Goal: Entertainment & Leisure: Consume media (video, audio)

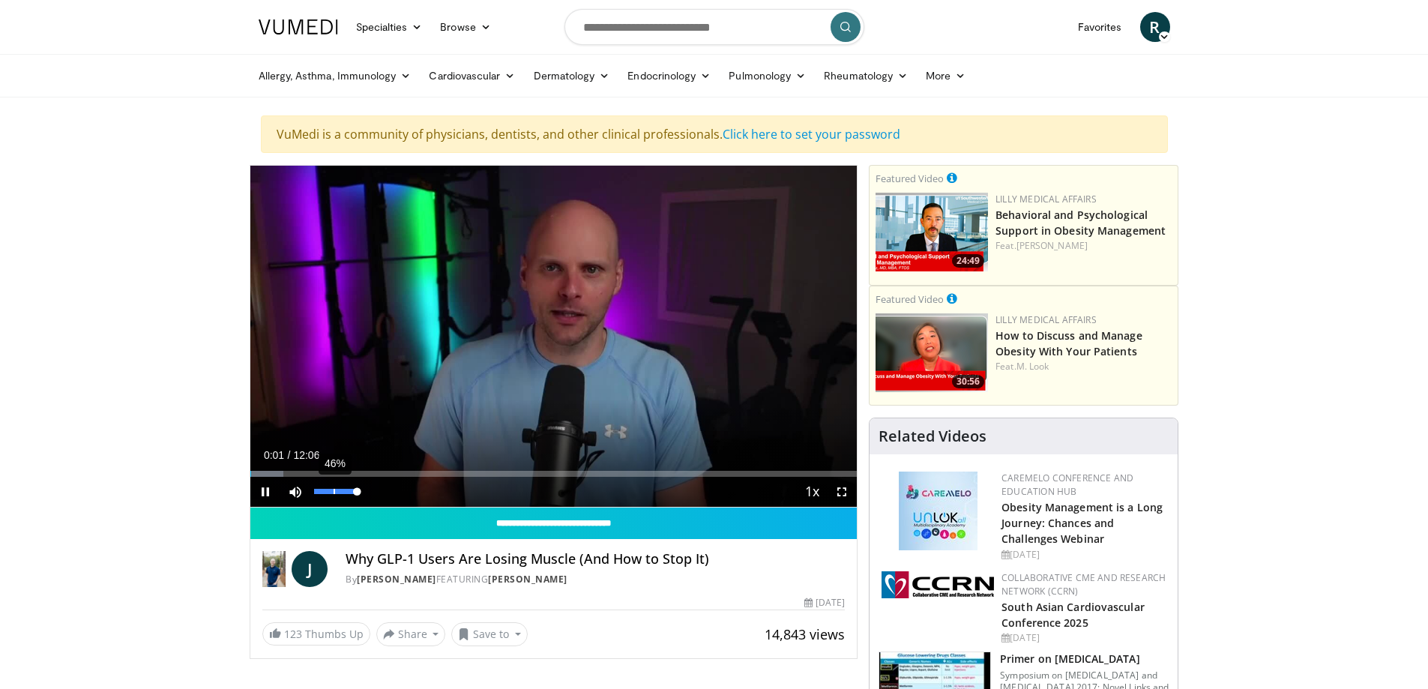
click at [333, 494] on div "46%" at bounding box center [335, 491] width 43 height 5
click at [315, 494] on div "2%" at bounding box center [335, 491] width 43 height 5
click at [315, 494] on div "Volume Level" at bounding box center [314, 491] width 1 height 5
click at [325, 494] on div "25%" at bounding box center [335, 491] width 43 height 5
click at [316, 494] on div "5%" at bounding box center [335, 491] width 43 height 5
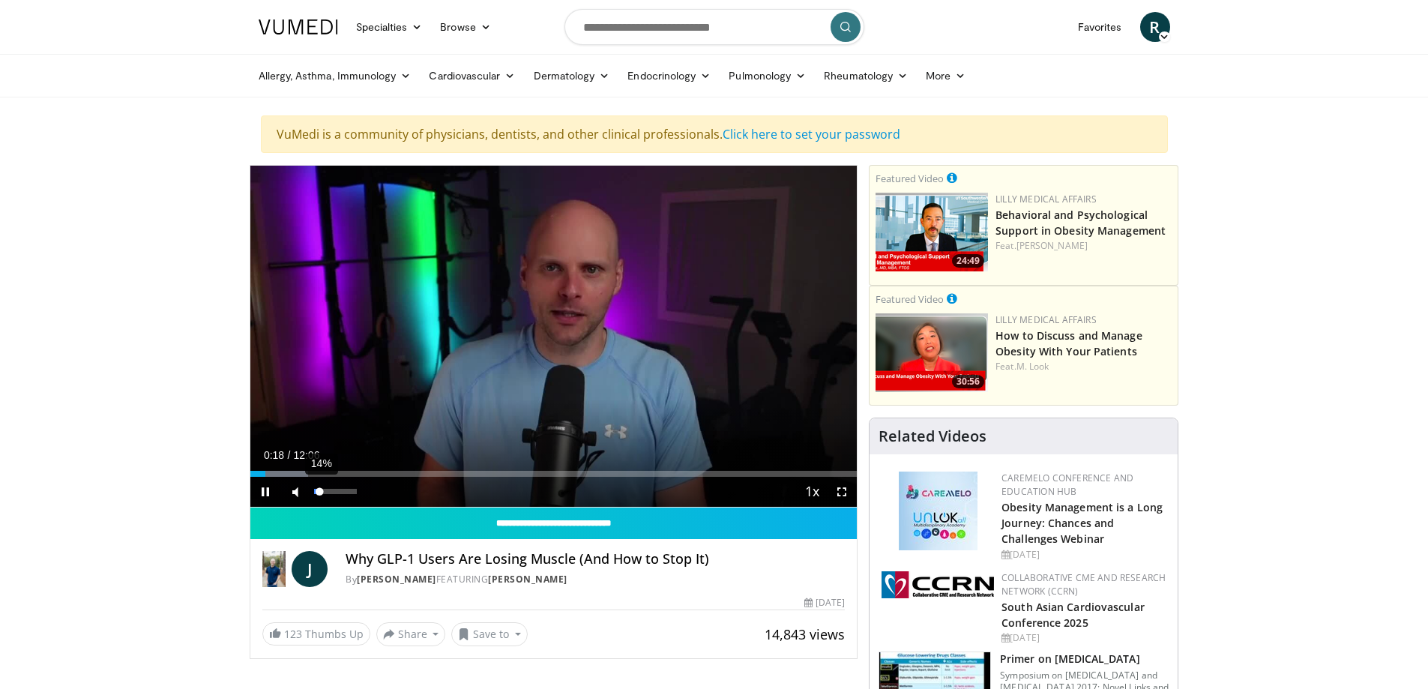
click at [320, 494] on div "Volume Level" at bounding box center [317, 491] width 6 height 5
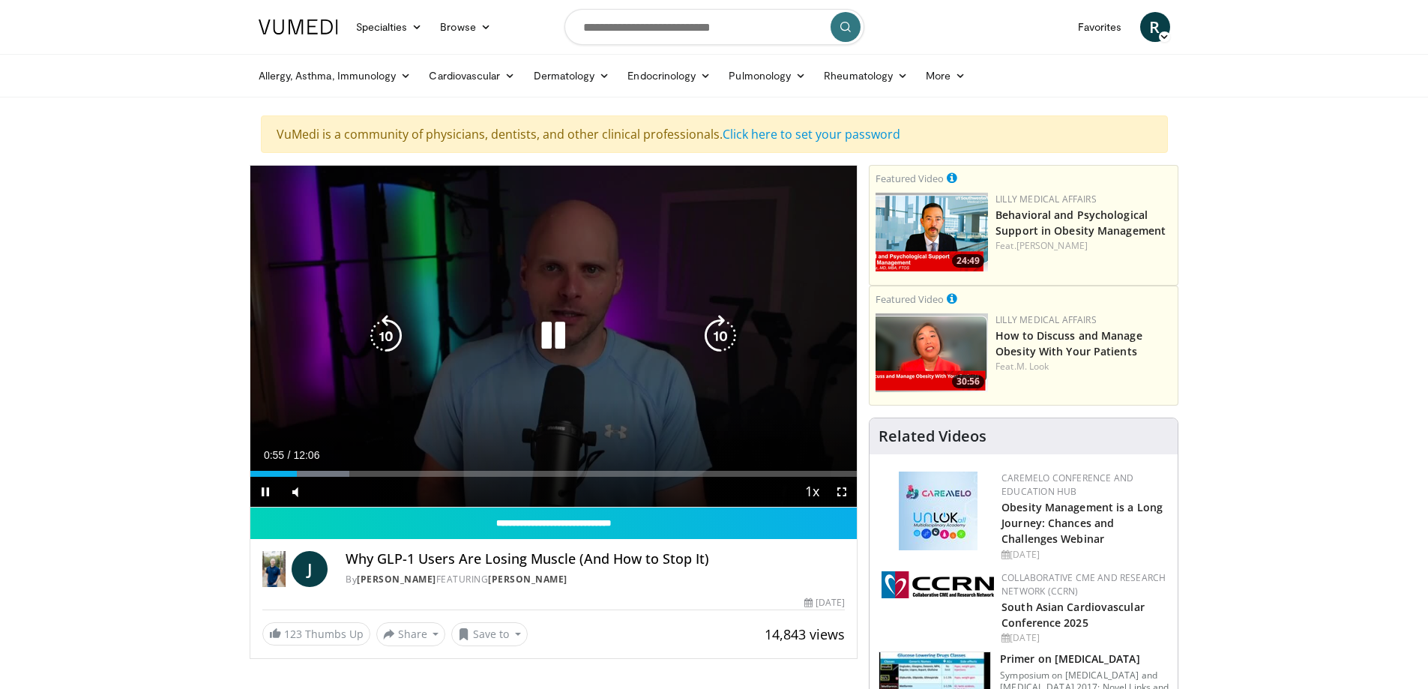
click at [557, 347] on icon "Video Player" at bounding box center [553, 336] width 42 height 42
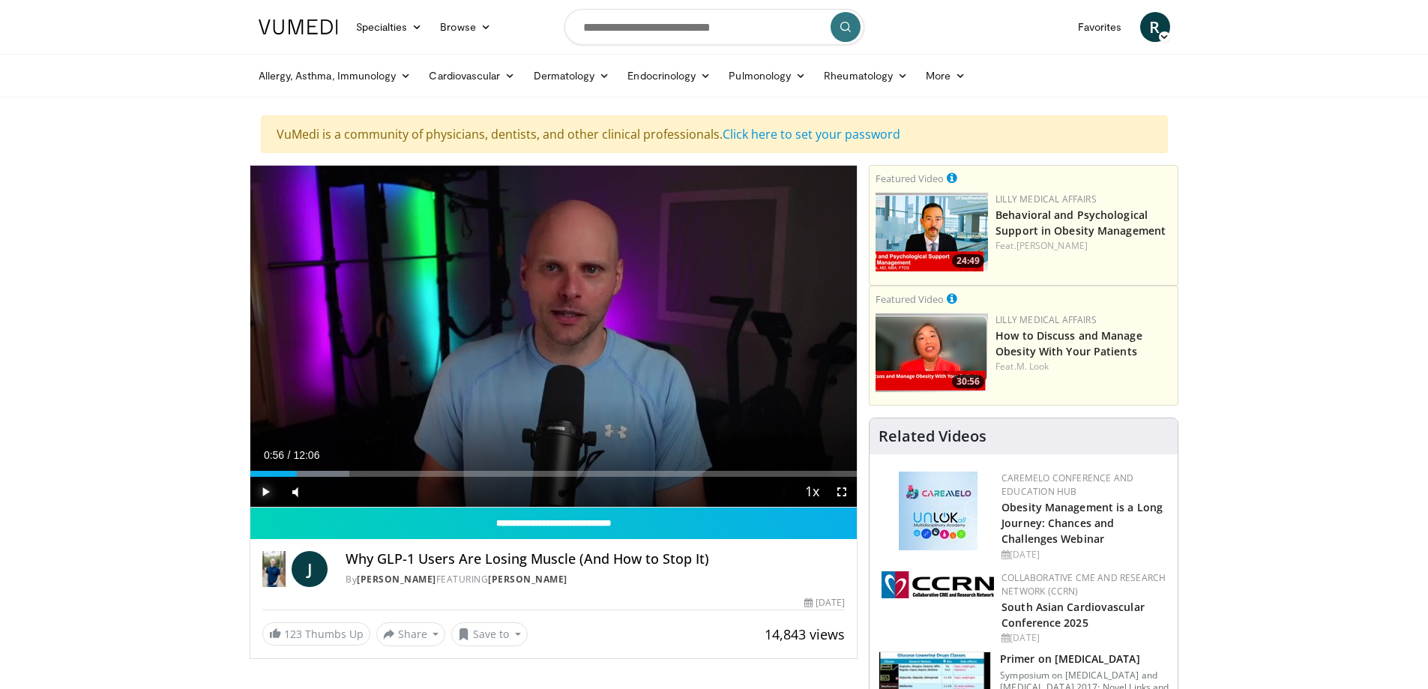
click at [266, 504] on span "Video Player" at bounding box center [265, 492] width 30 height 30
click at [320, 494] on div "Volume Level" at bounding box center [317, 491] width 6 height 5
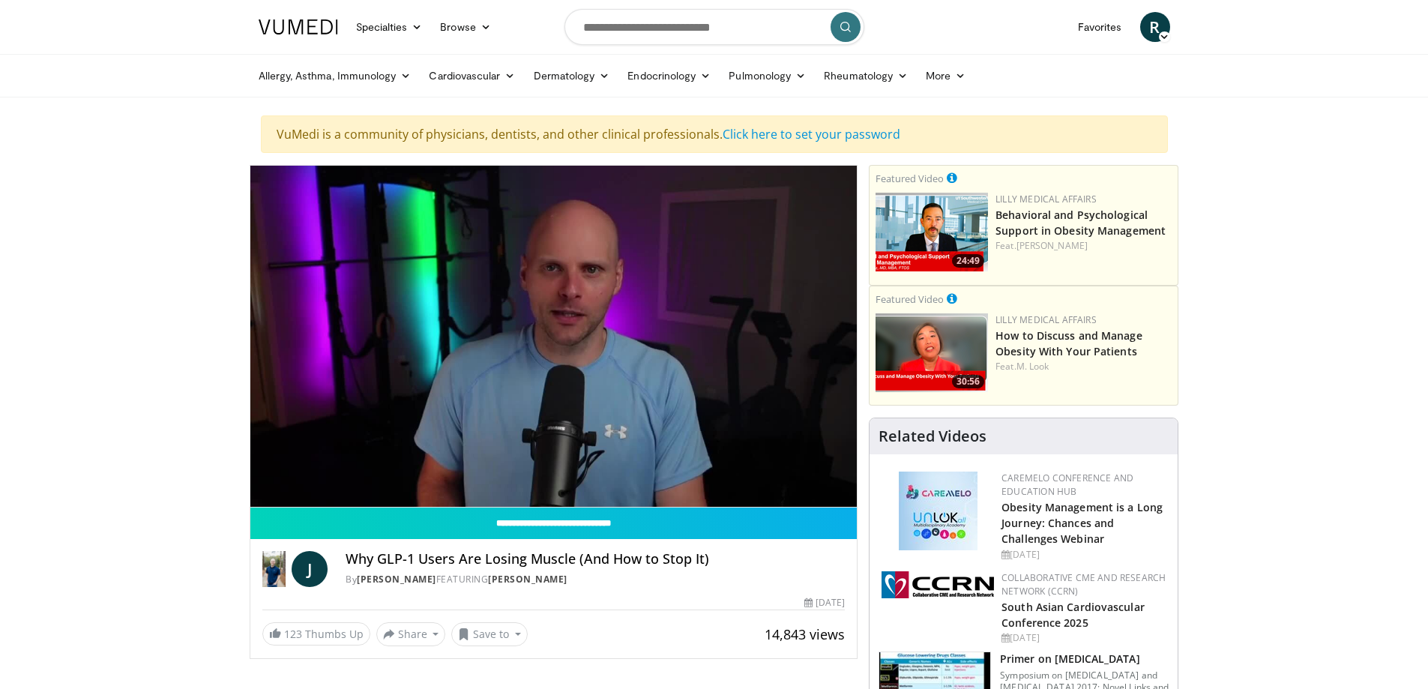
click at [324, 503] on div "10 seconds Tap to unmute" at bounding box center [553, 336] width 607 height 341
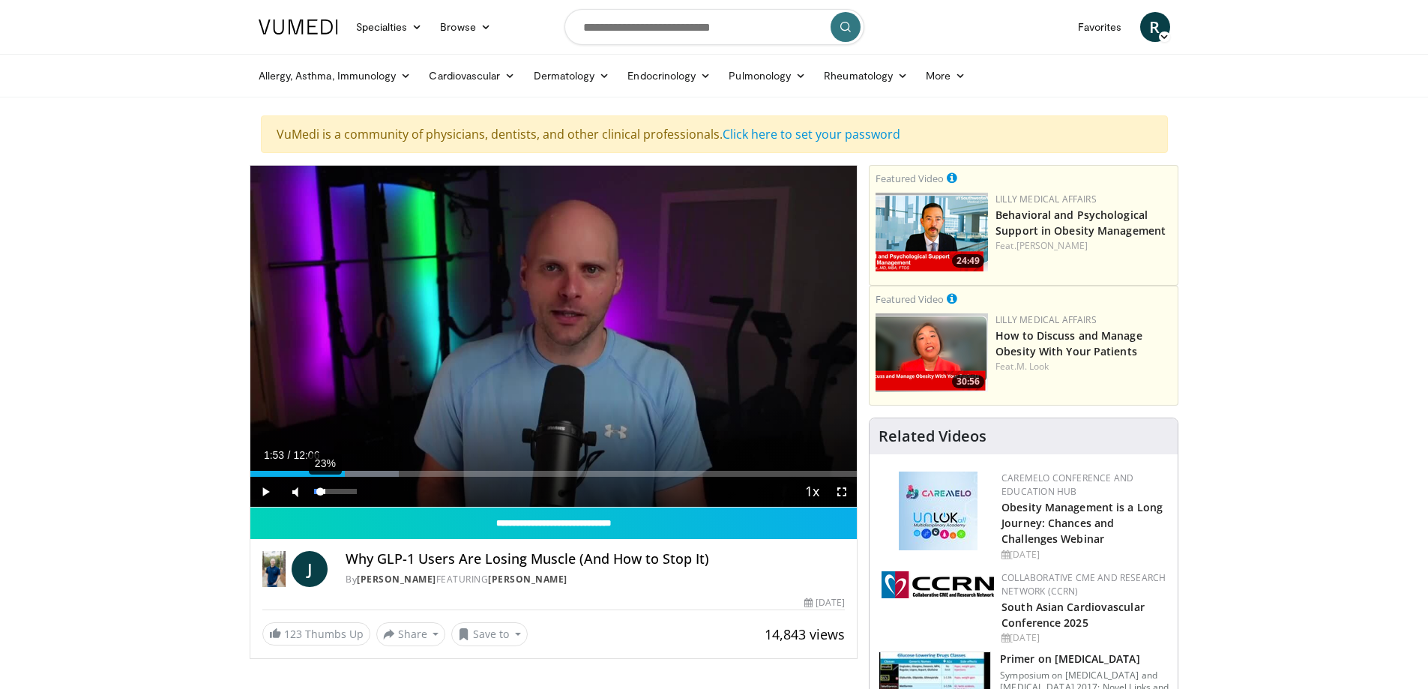
click at [321, 494] on div "Volume Level" at bounding box center [317, 491] width 7 height 5
click at [261, 505] on span "Video Player" at bounding box center [265, 492] width 30 height 30
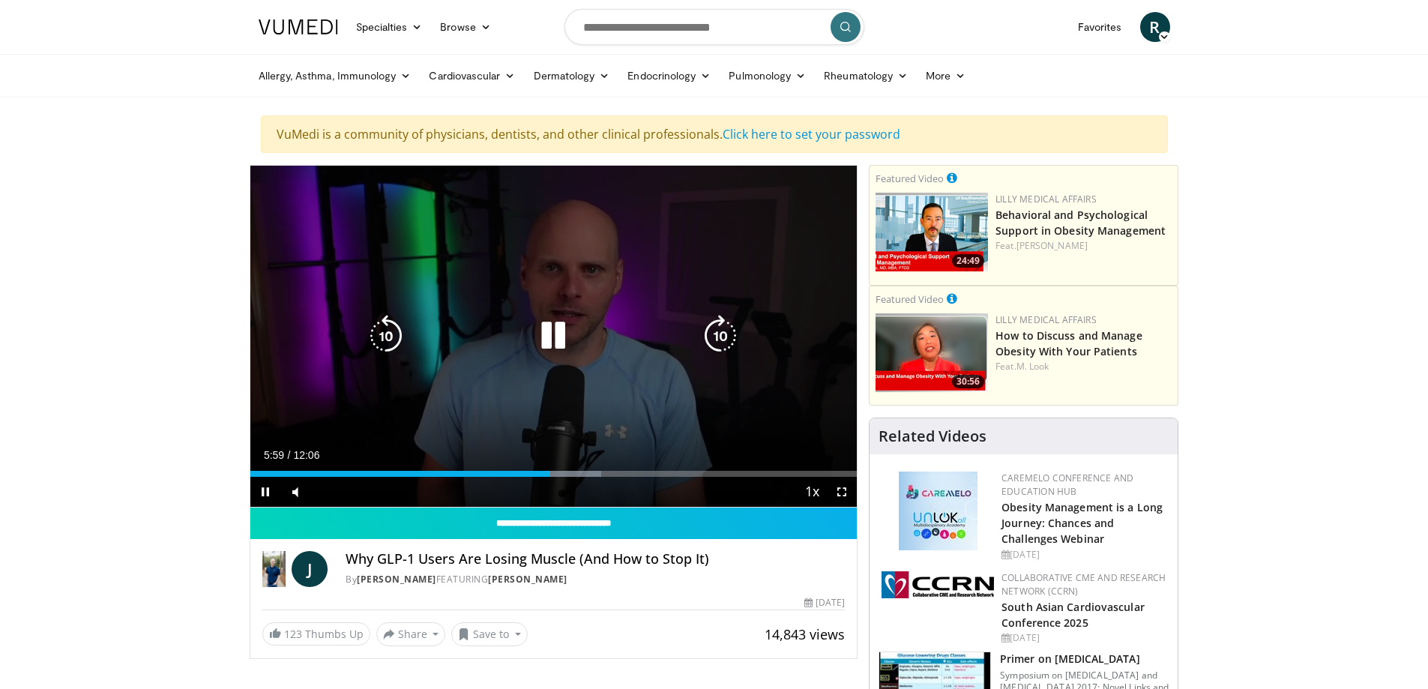
click at [552, 348] on icon "Video Player" at bounding box center [553, 336] width 42 height 42
